Goal: Task Accomplishment & Management: Manage account settings

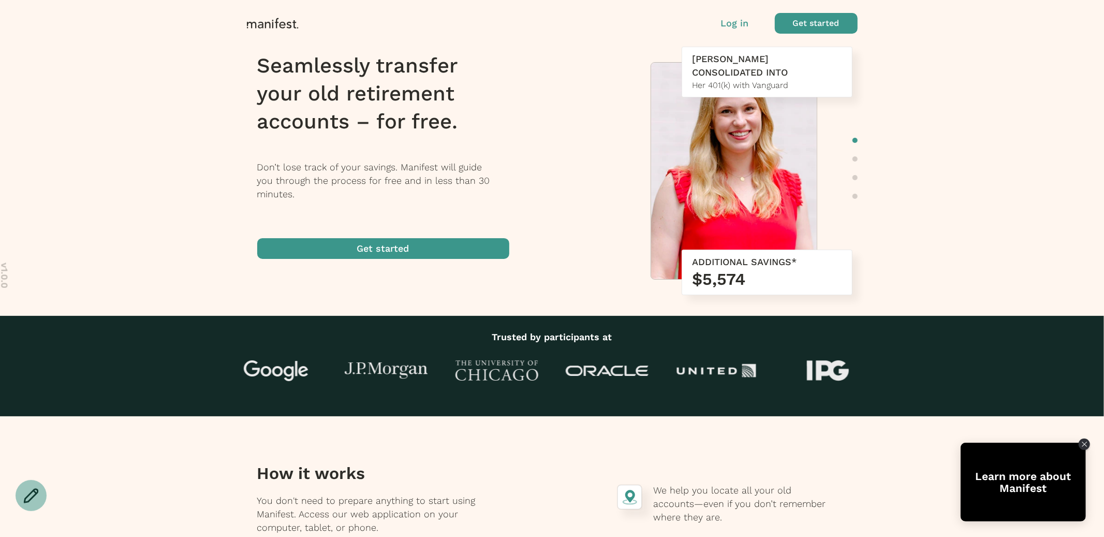
click at [734, 22] on p "Log in" at bounding box center [735, 23] width 28 height 13
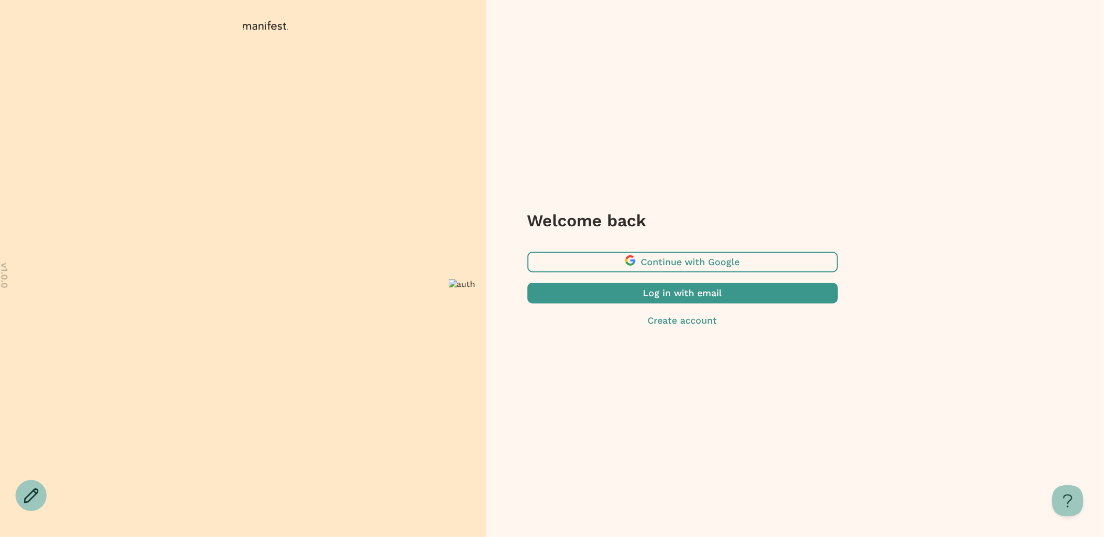
click at [698, 298] on span "button" at bounding box center [683, 293] width 311 height 21
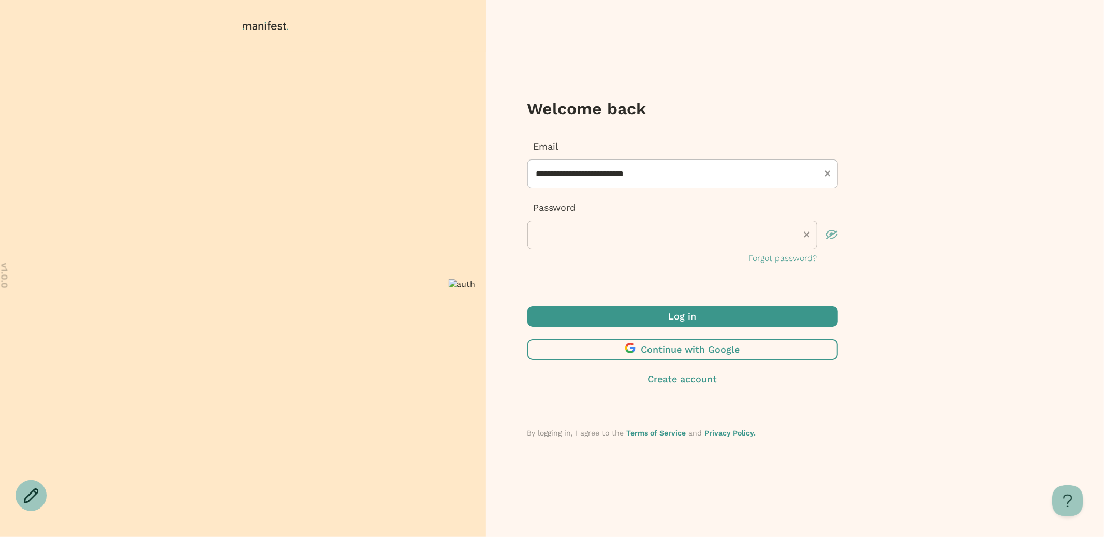
click at [646, 320] on span "submit" at bounding box center [683, 316] width 311 height 21
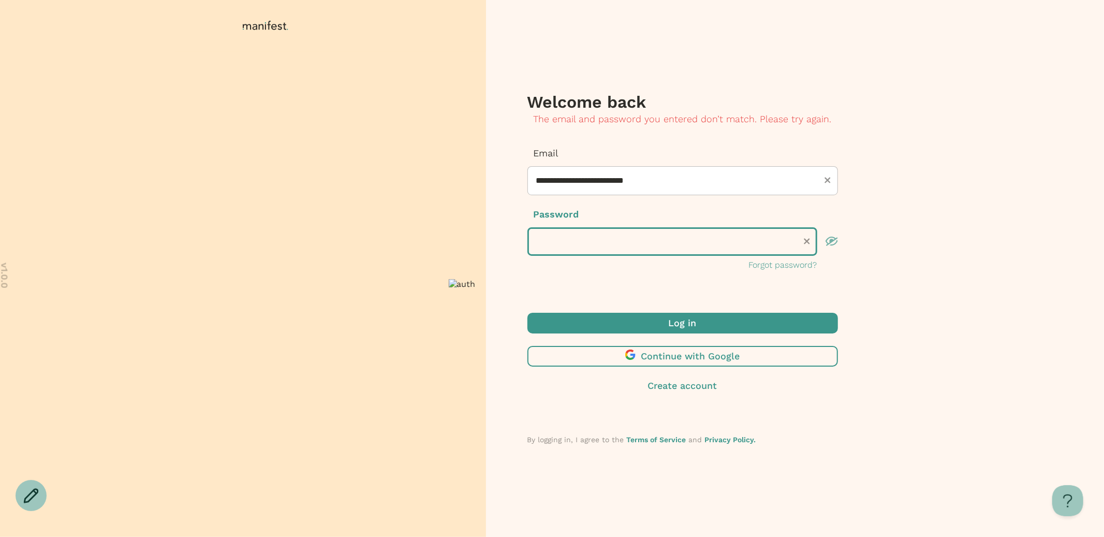
click at [475, 234] on div "**********" at bounding box center [552, 268] width 1104 height 537
click at [462, 240] on div "**********" at bounding box center [552, 268] width 1104 height 537
click at [528, 313] on button "Log in" at bounding box center [683, 323] width 311 height 21
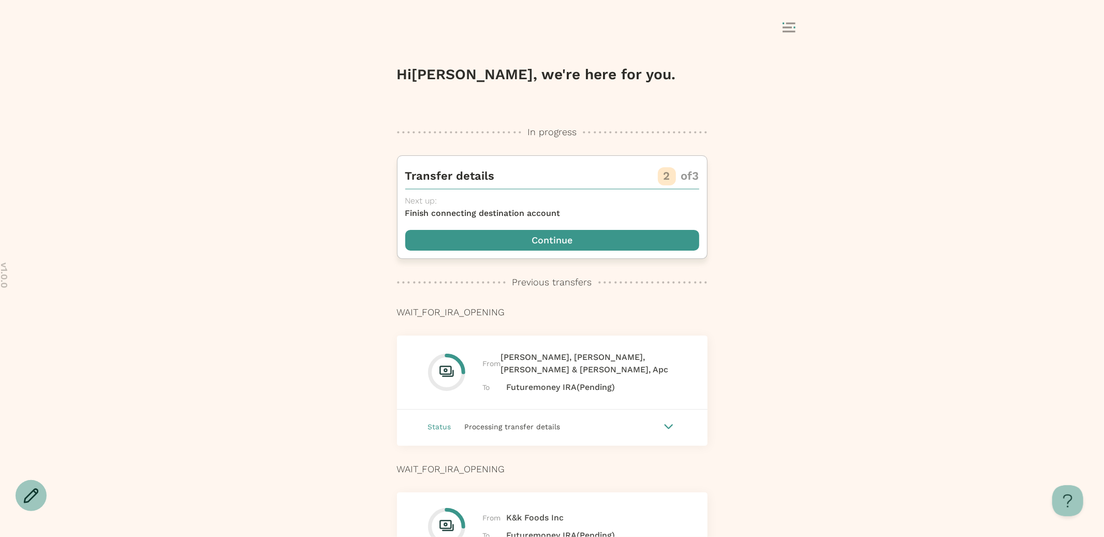
click at [511, 241] on span "button" at bounding box center [552, 240] width 294 height 21
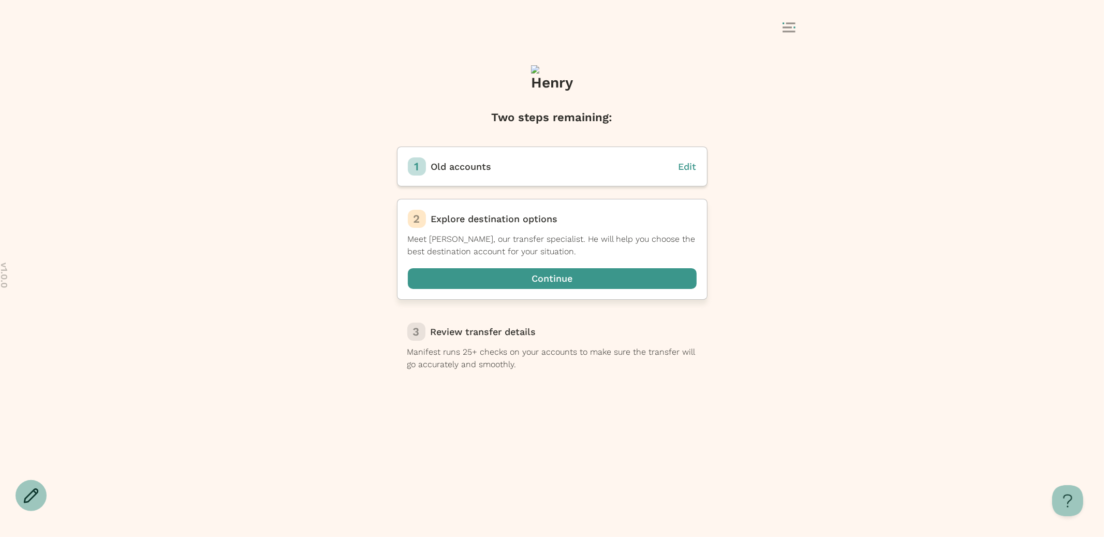
click at [565, 270] on span "button" at bounding box center [552, 278] width 289 height 21
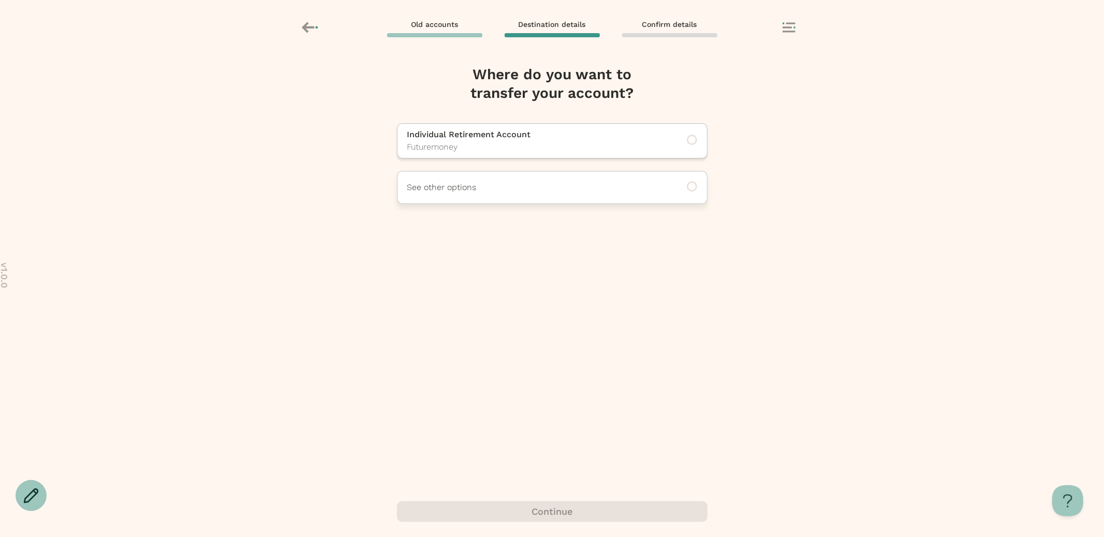
click at [488, 201] on div "See other options" at bounding box center [552, 187] width 311 height 33
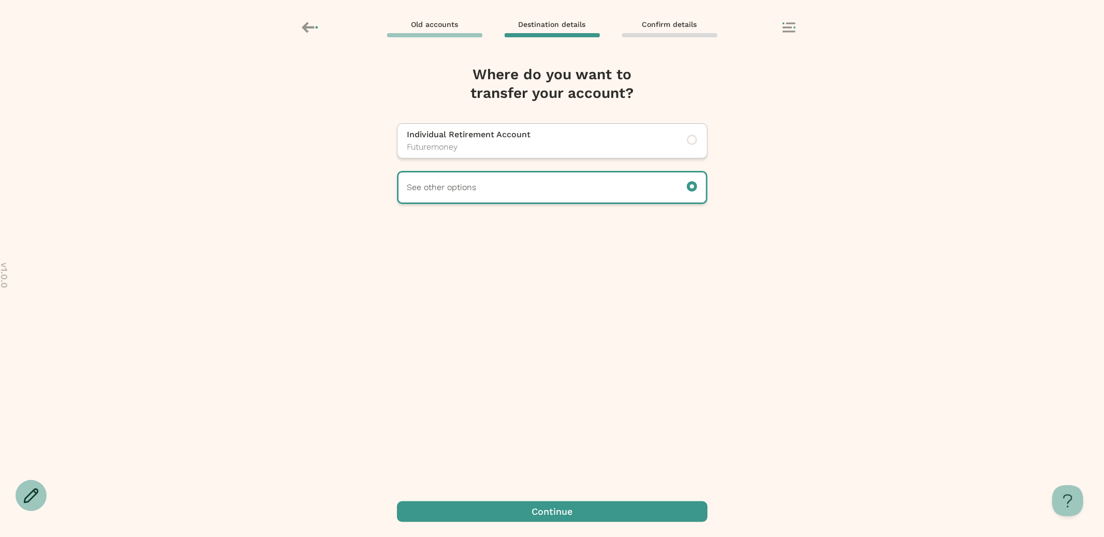
click at [524, 508] on span "button" at bounding box center [552, 511] width 311 height 21
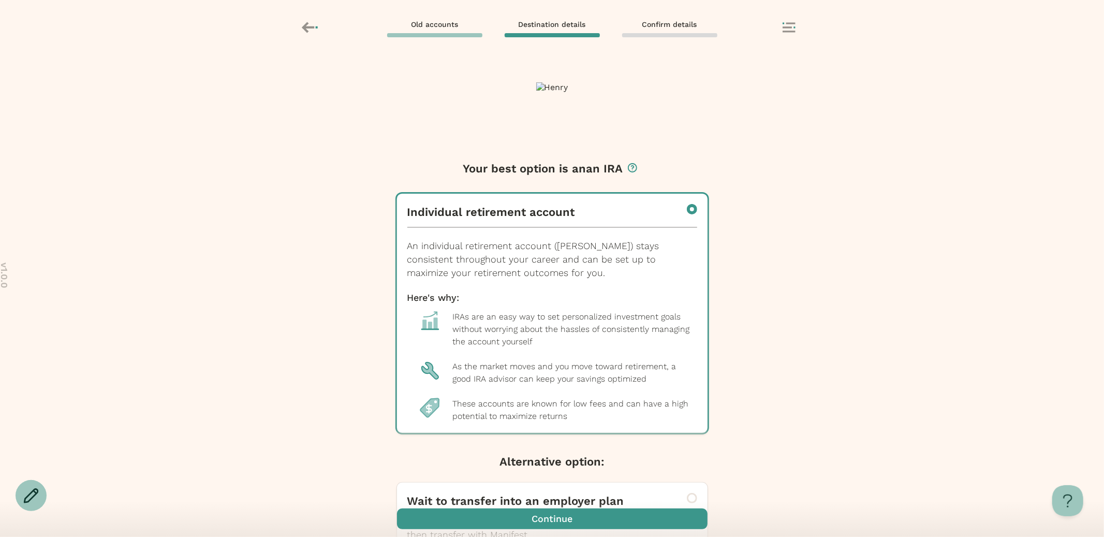
click at [535, 514] on span "button" at bounding box center [552, 518] width 311 height 21
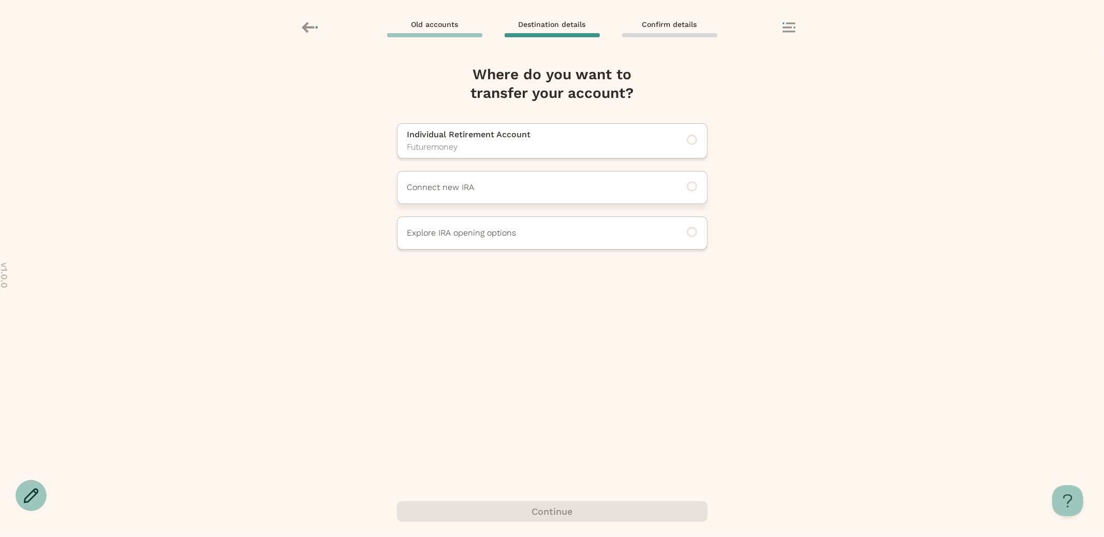
click at [495, 191] on p "Connect new IRA" at bounding box center [537, 187] width 261 height 12
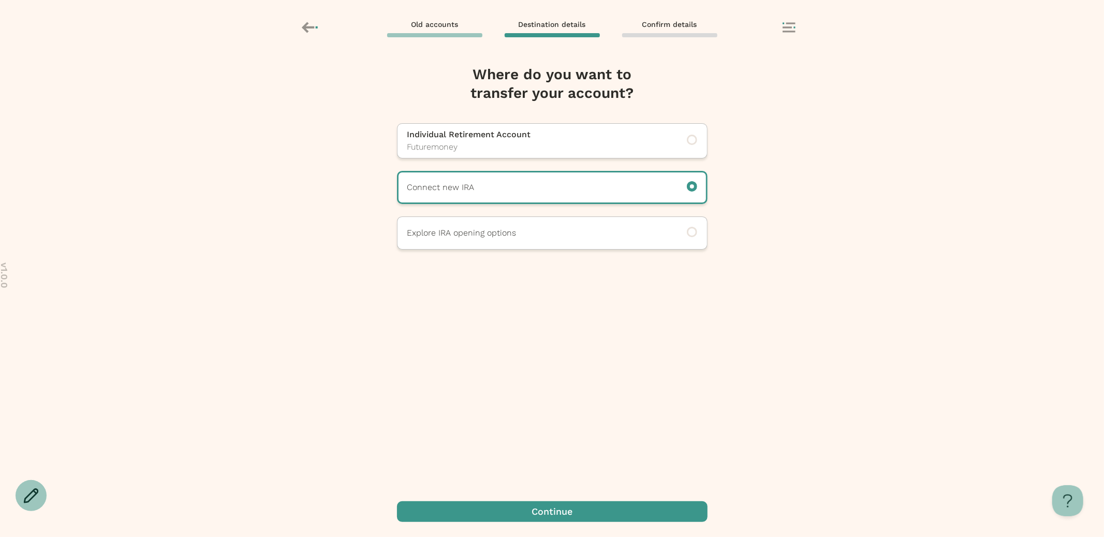
click at [545, 510] on span "button" at bounding box center [552, 511] width 311 height 21
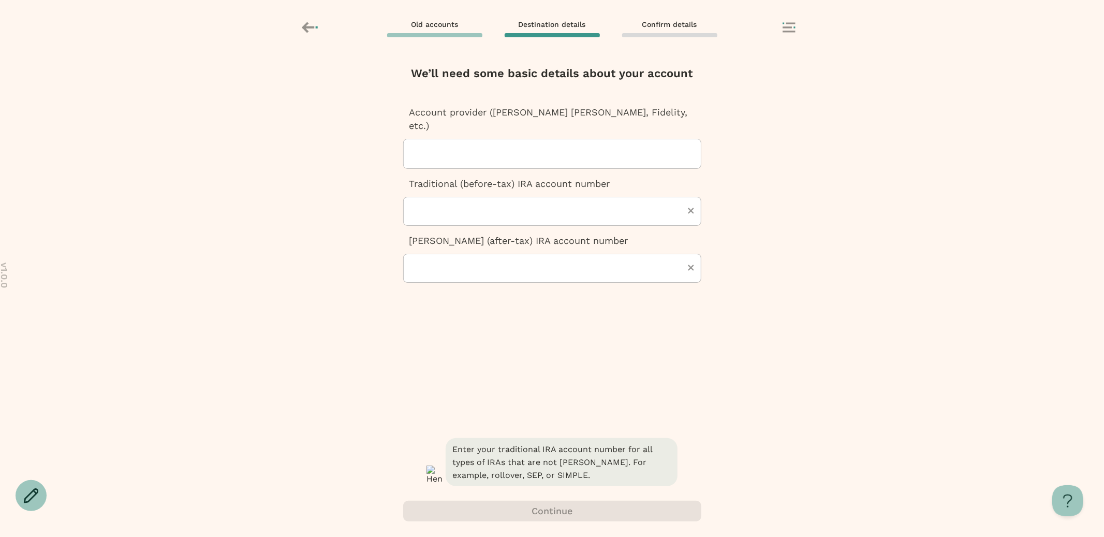
click at [452, 139] on div at bounding box center [556, 153] width 289 height 29
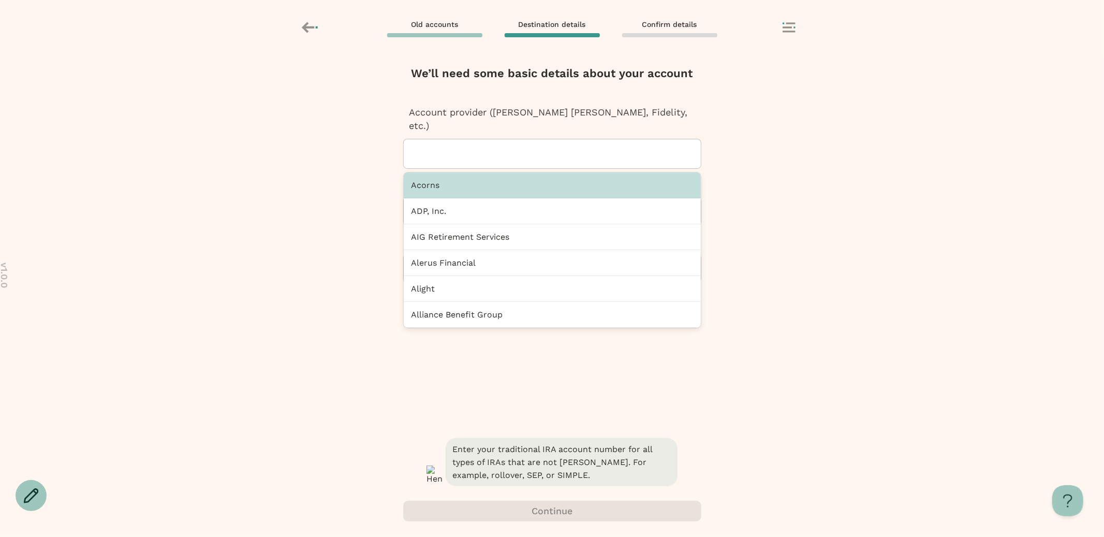
type input "*"
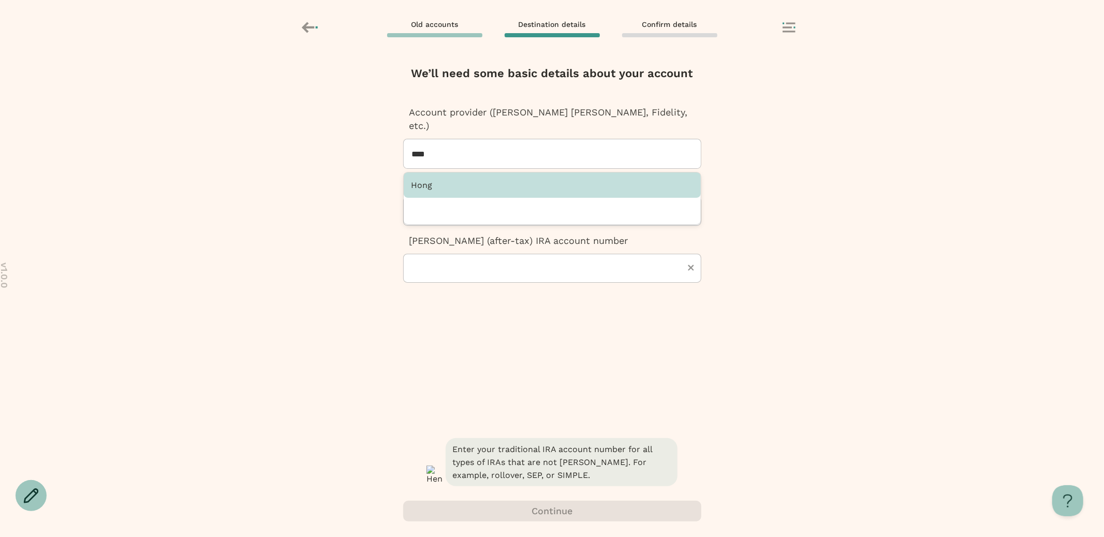
type input "****"
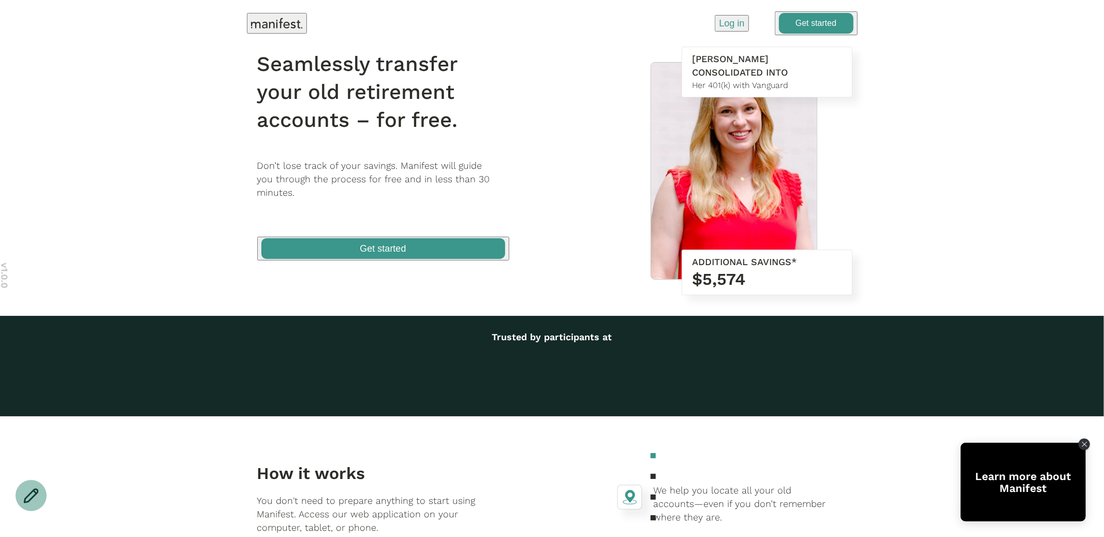
click at [741, 19] on p "Log in" at bounding box center [731, 23] width 25 height 13
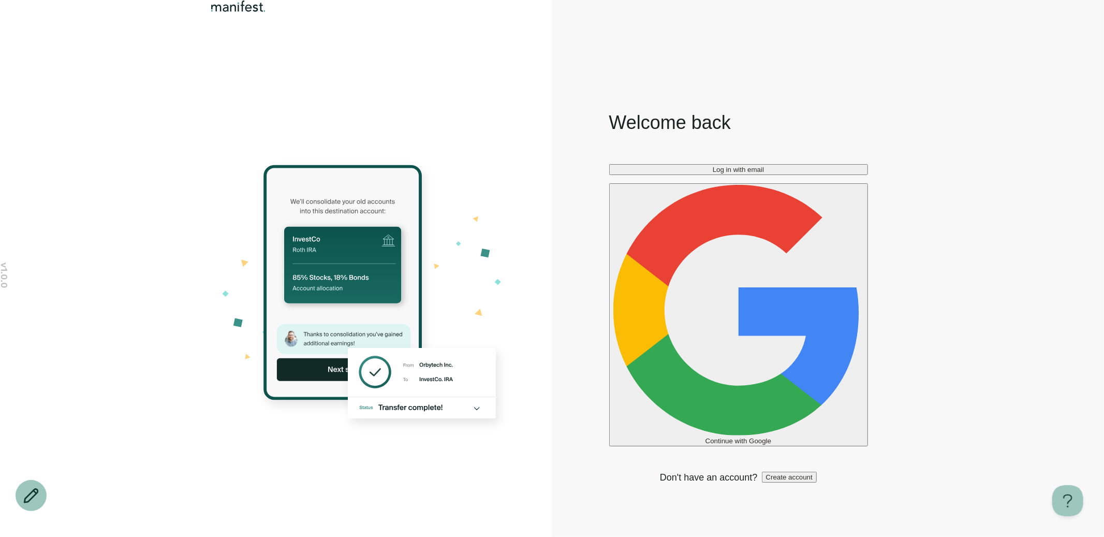
click at [724, 173] on span "Log in with email" at bounding box center [738, 170] width 51 height 8
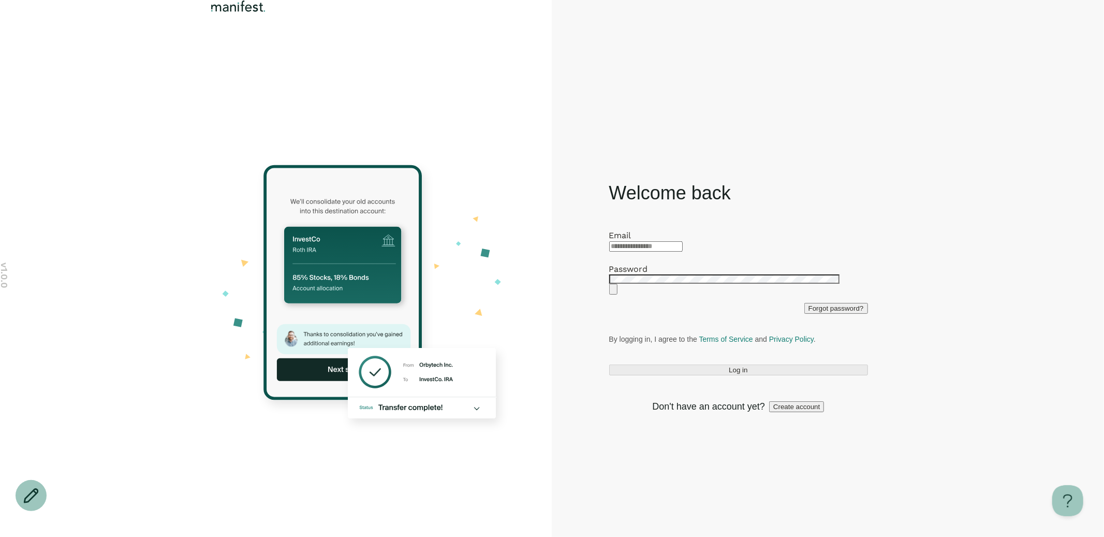
click at [683, 241] on input "email" at bounding box center [646, 246] width 74 height 10
type input "**********"
click at [609, 364] on button "Log in" at bounding box center [738, 369] width 259 height 11
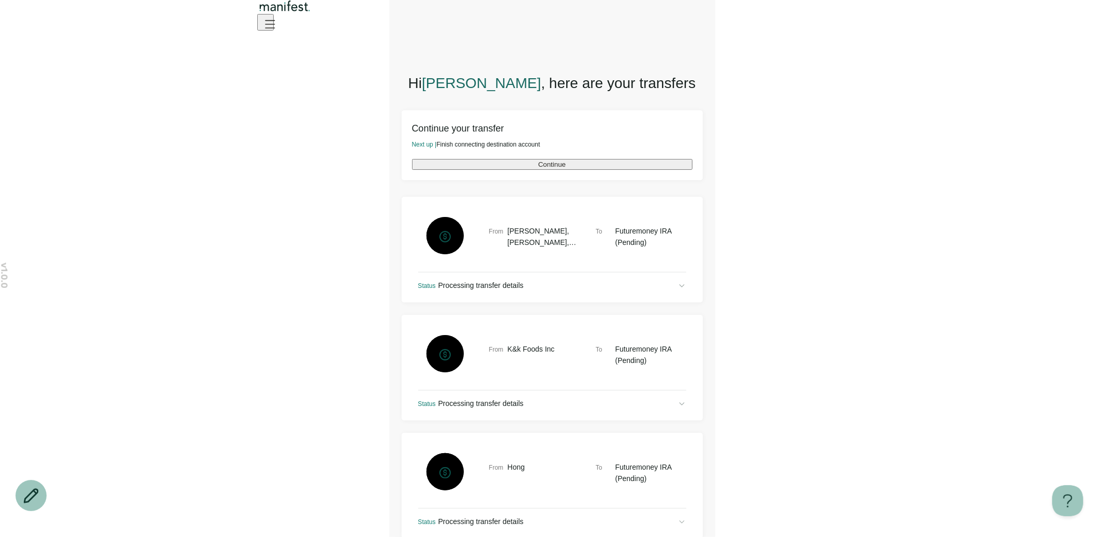
click at [574, 167] on button "Continue" at bounding box center [552, 164] width 281 height 11
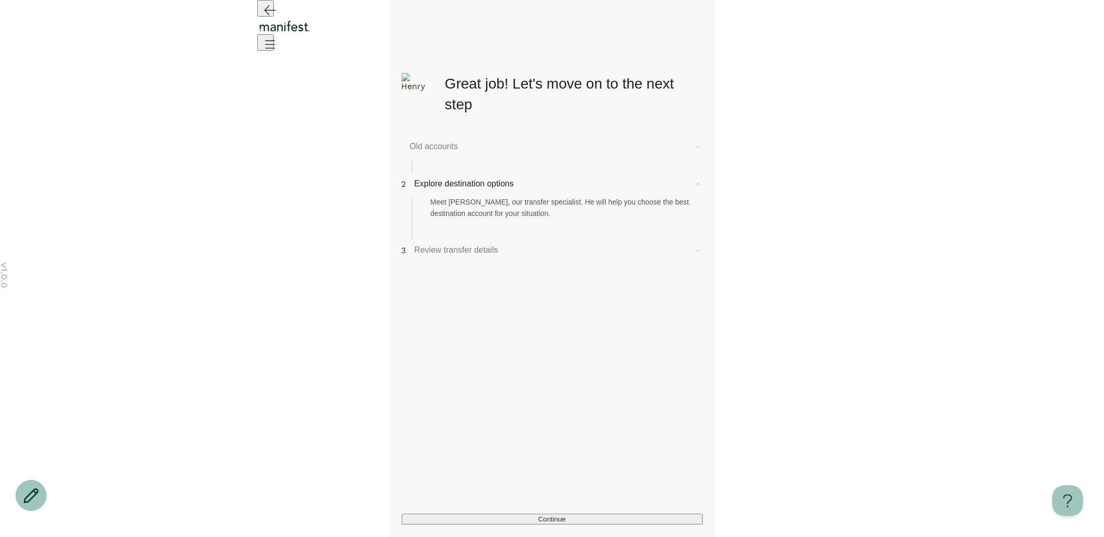
click at [475, 143] on span "Old accounts" at bounding box center [548, 146] width 276 height 12
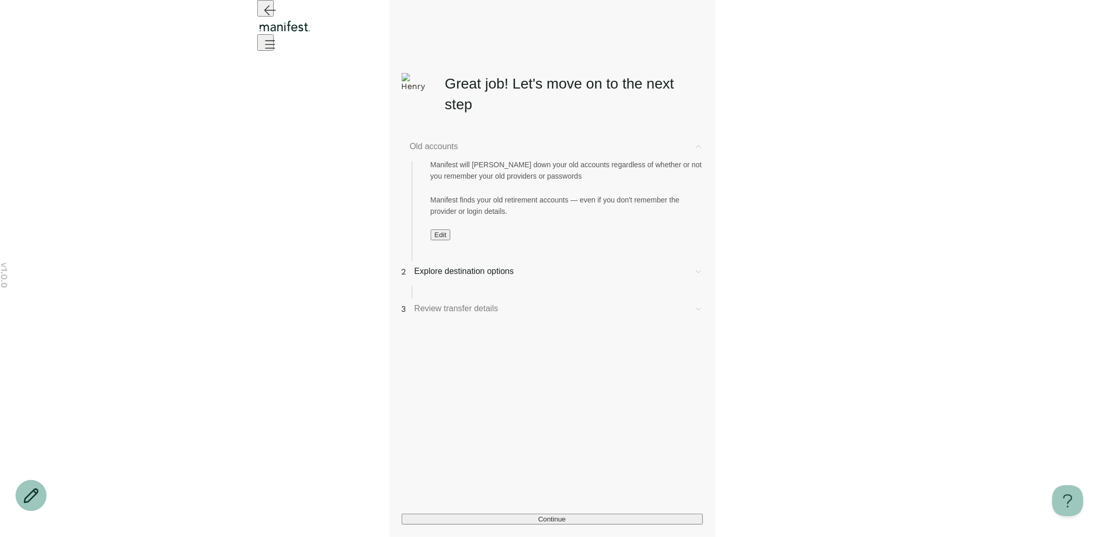
click at [447, 239] on span "Edit" at bounding box center [441, 235] width 12 height 8
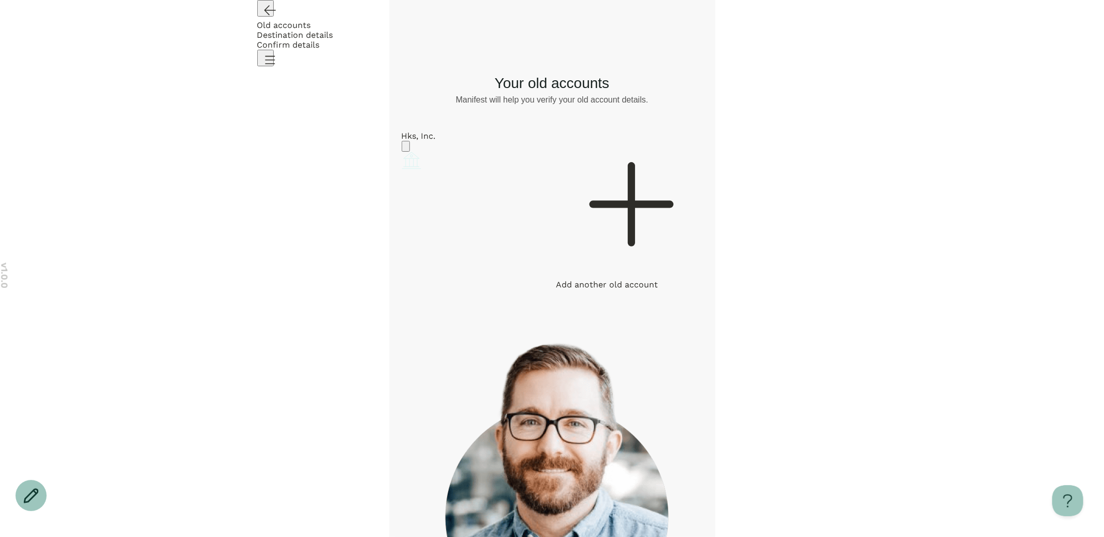
click at [641, 179] on div at bounding box center [630, 205] width 147 height 149
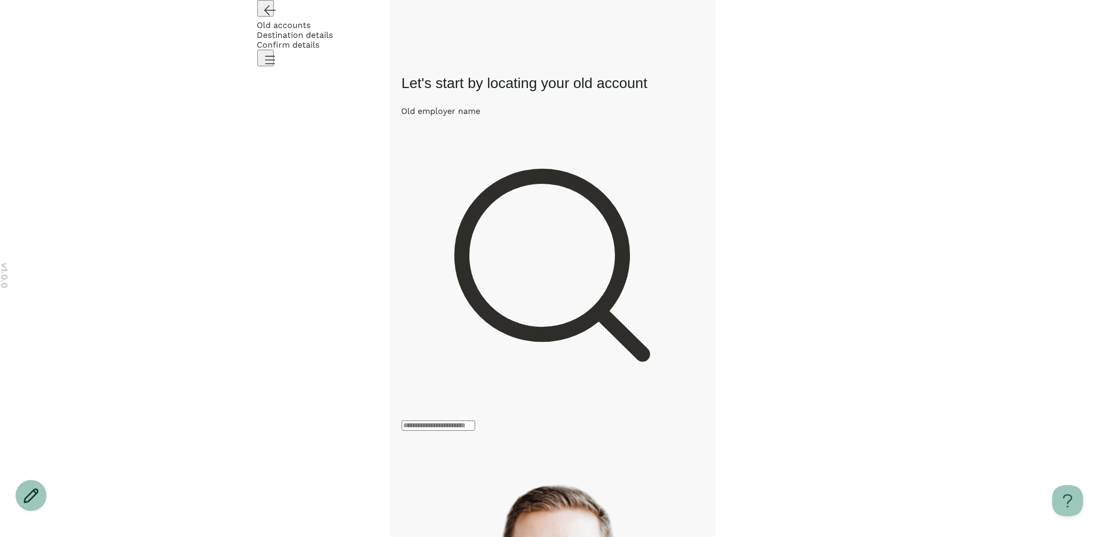
click at [475, 420] on input "Old employer name" at bounding box center [439, 425] width 74 height 10
type input "**********"
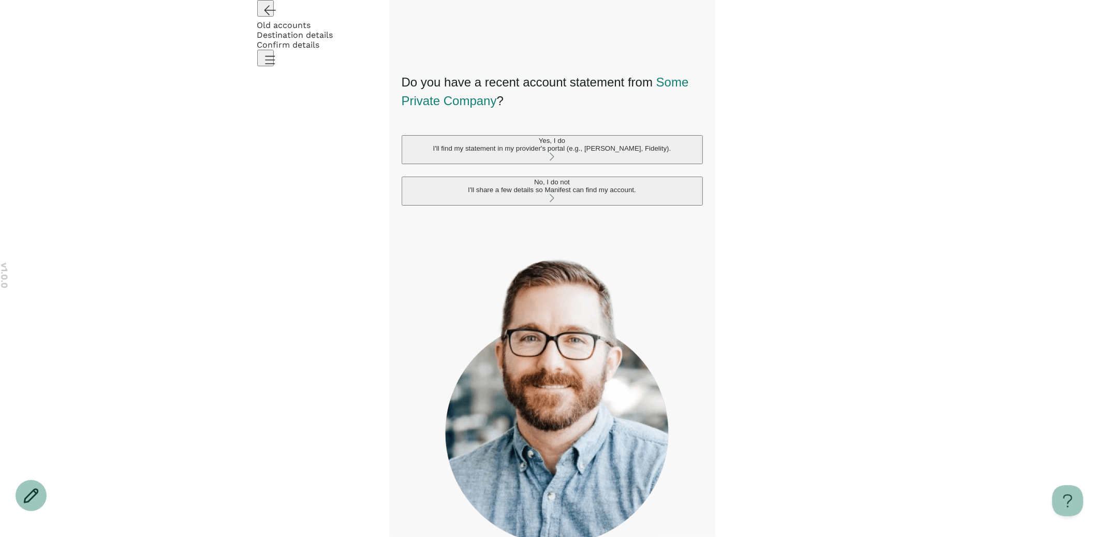
click at [275, 56] on icon "Open menu" at bounding box center [270, 59] width 9 height 7
